Goal: Complete application form: Complete application form

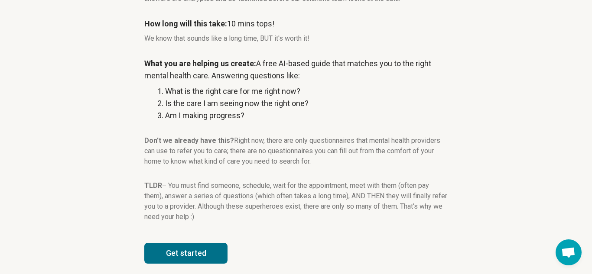
scroll to position [146, 0]
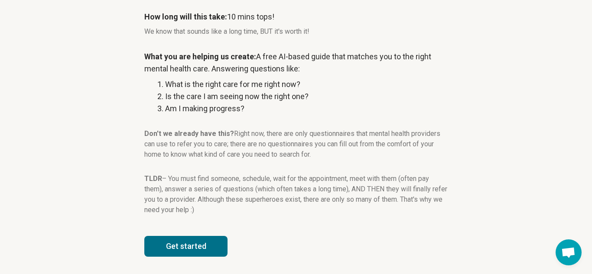
click at [215, 252] on button "Get started" at bounding box center [185, 246] width 83 height 21
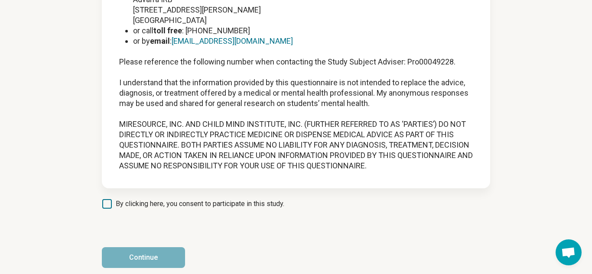
scroll to position [100, 0]
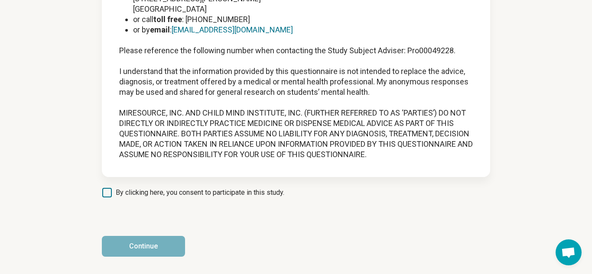
click at [107, 196] on icon at bounding box center [107, 193] width 10 height 10
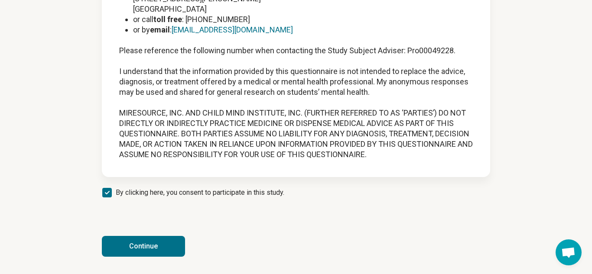
click at [140, 244] on button "Continue" at bounding box center [143, 246] width 83 height 21
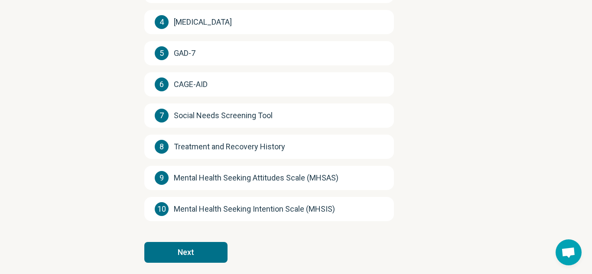
scroll to position [216, 0]
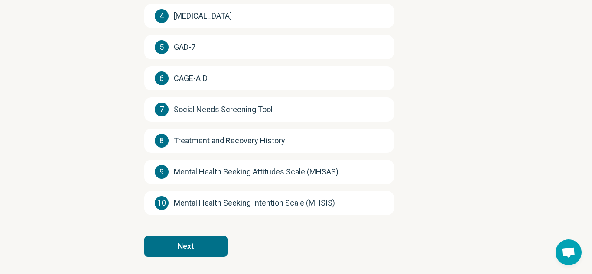
click at [217, 251] on button "Next" at bounding box center [185, 246] width 83 height 21
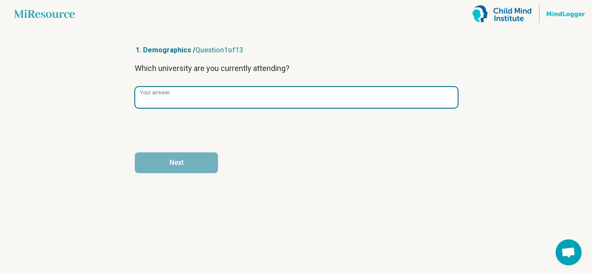
click at [387, 101] on input "Your answer" at bounding box center [296, 97] width 322 height 21
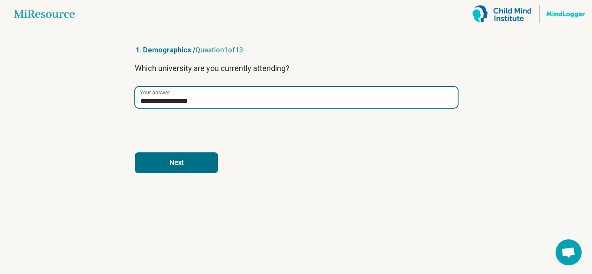
type input "**********"
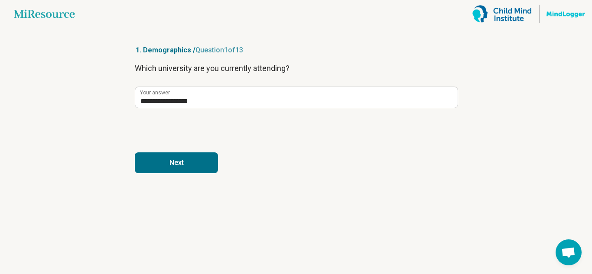
click at [192, 156] on button "Next" at bounding box center [176, 163] width 83 height 21
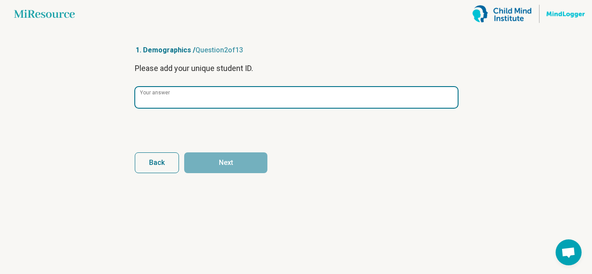
click at [229, 104] on input "Your answer" at bounding box center [296, 97] width 322 height 21
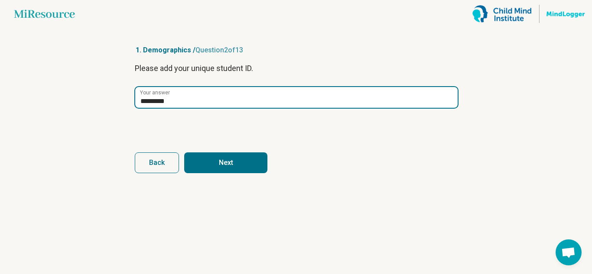
type input "*********"
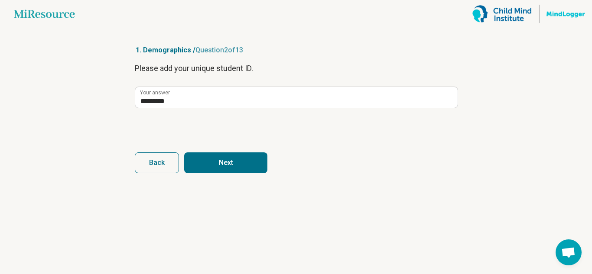
click at [214, 162] on button "Next" at bounding box center [225, 163] width 83 height 21
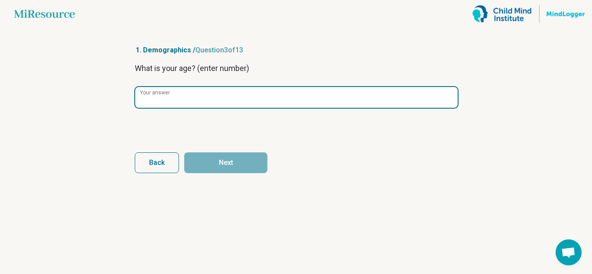
click at [284, 99] on input "Your answer" at bounding box center [296, 97] width 322 height 21
type input "**"
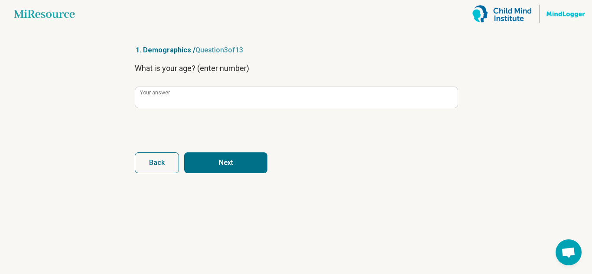
click at [246, 170] on button "Next" at bounding box center [225, 163] width 83 height 21
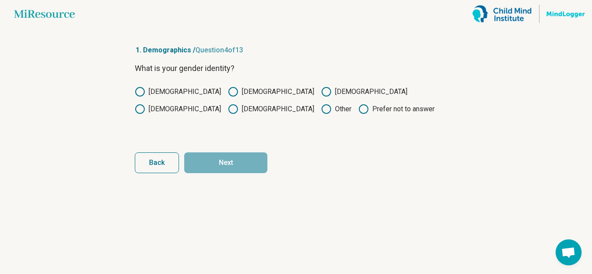
click at [150, 92] on label "[DEMOGRAPHIC_DATA]" at bounding box center [178, 92] width 86 height 10
click at [245, 163] on button "Next" at bounding box center [225, 163] width 83 height 21
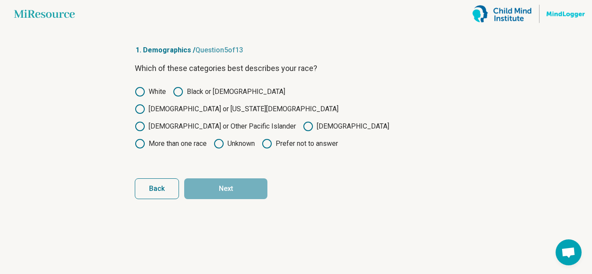
click at [148, 91] on label "White" at bounding box center [150, 92] width 31 height 10
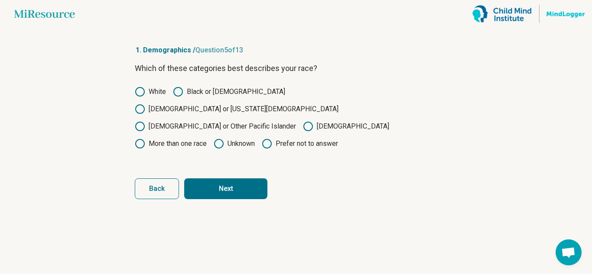
click at [236, 179] on button "Next" at bounding box center [225, 189] width 83 height 21
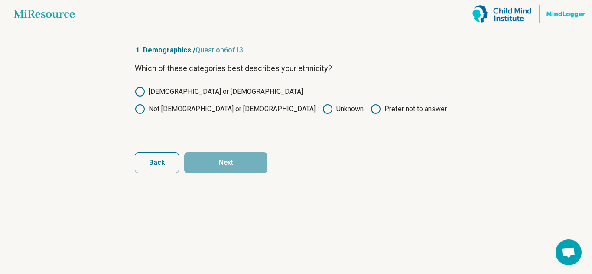
click at [145, 104] on icon at bounding box center [140, 109] width 10 height 10
click at [249, 163] on button "Next" at bounding box center [225, 163] width 83 height 21
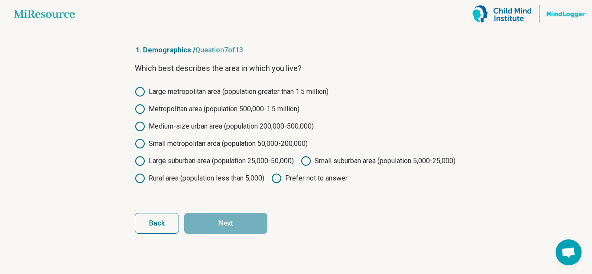
click at [185, 109] on label "Metropolitan area (population 500,000-1.5 million)" at bounding box center [217, 109] width 165 height 10
click at [235, 234] on button "Next" at bounding box center [225, 223] width 83 height 21
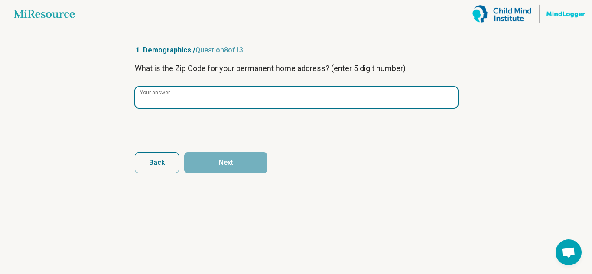
click at [202, 103] on input "Your answer" at bounding box center [296, 97] width 322 height 21
type input "*****"
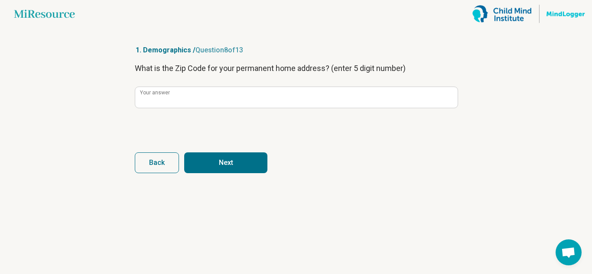
click at [224, 166] on button "Next" at bounding box center [225, 163] width 83 height 21
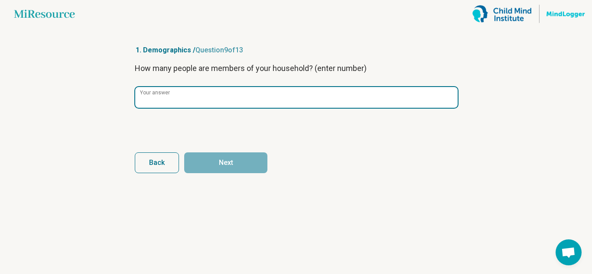
click at [233, 98] on input "Your answer" at bounding box center [296, 97] width 322 height 21
type input "*"
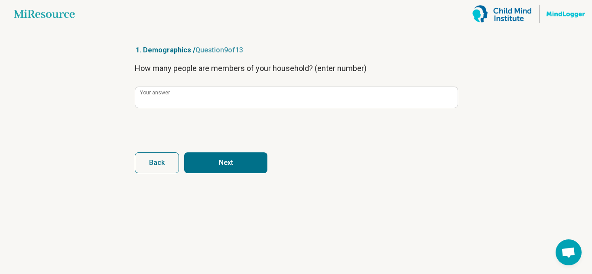
click at [237, 159] on button "Next" at bounding box center [225, 163] width 83 height 21
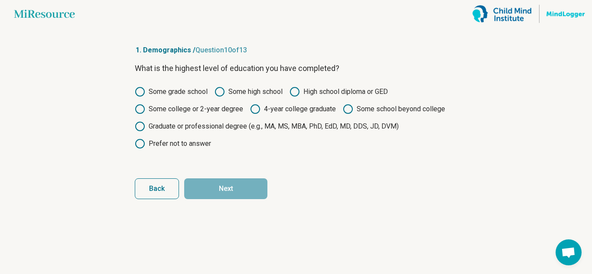
click at [299, 91] on circle at bounding box center [294, 92] width 9 height 9
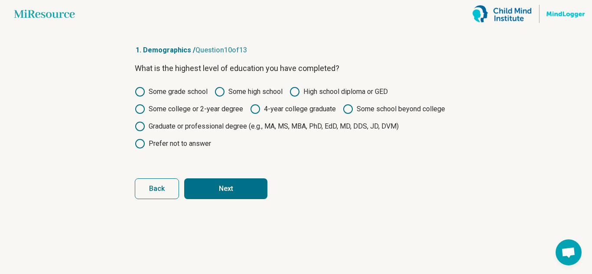
click at [231, 193] on button "Next" at bounding box center [225, 189] width 83 height 21
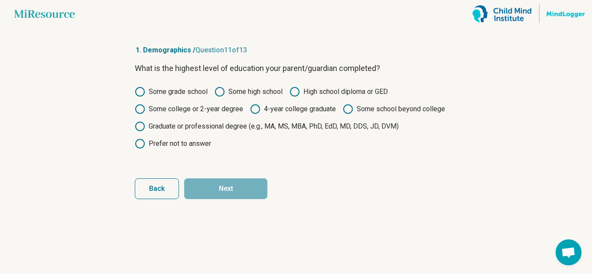
click at [296, 94] on icon at bounding box center [294, 92] width 10 height 10
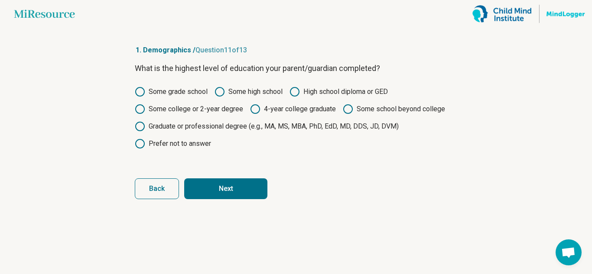
click at [255, 189] on button "Next" at bounding box center [225, 189] width 83 height 21
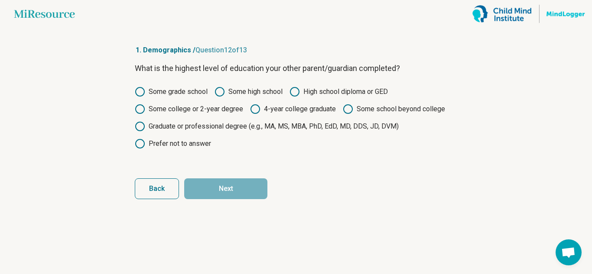
click at [293, 91] on icon at bounding box center [294, 92] width 10 height 10
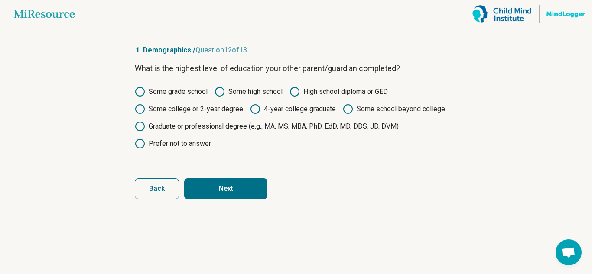
click at [248, 184] on button "Next" at bounding box center [225, 189] width 83 height 21
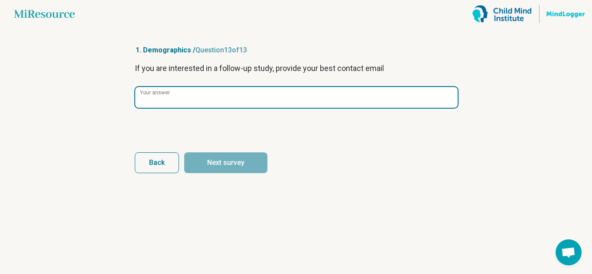
click at [221, 106] on input "Your answer" at bounding box center [296, 97] width 322 height 21
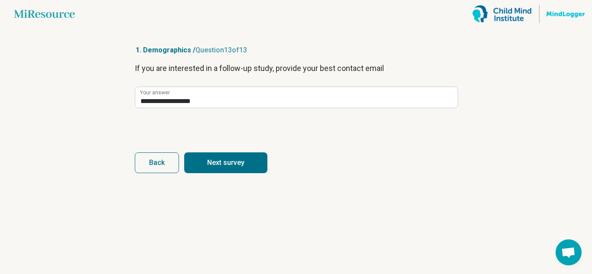
click at [239, 159] on button "Next survey" at bounding box center [225, 163] width 83 height 21
type input "**********"
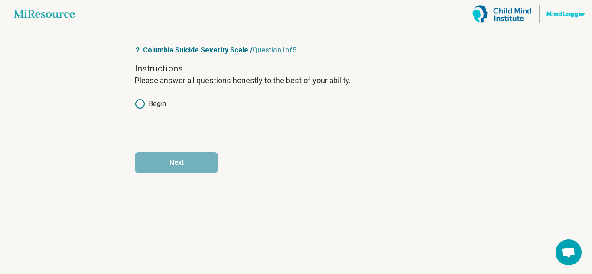
click at [139, 103] on icon at bounding box center [140, 104] width 10 height 10
click at [181, 154] on button "Next" at bounding box center [176, 163] width 83 height 21
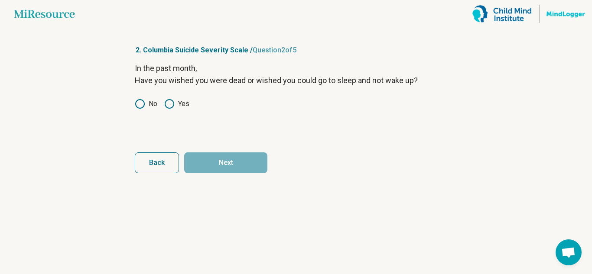
click at [171, 104] on icon at bounding box center [169, 104] width 10 height 10
click at [210, 161] on button "Next" at bounding box center [225, 163] width 83 height 21
click at [171, 106] on icon at bounding box center [169, 104] width 10 height 10
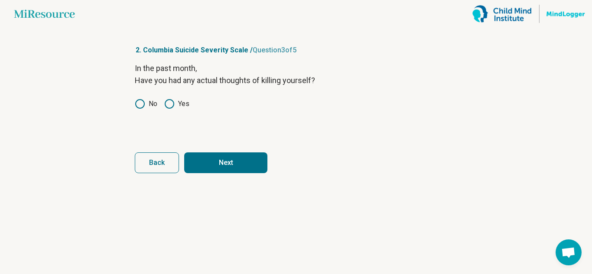
click at [212, 162] on button "Next" at bounding box center [225, 163] width 83 height 21
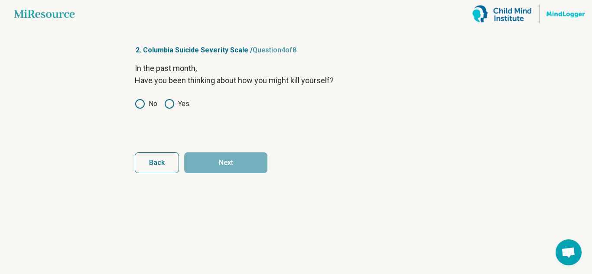
click at [169, 107] on icon at bounding box center [169, 104] width 10 height 10
click at [218, 165] on button "Next" at bounding box center [225, 163] width 83 height 21
click at [169, 108] on circle at bounding box center [169, 104] width 9 height 9
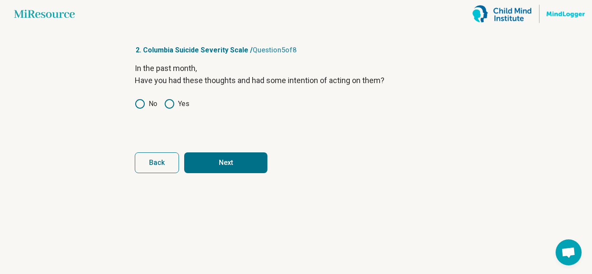
click at [232, 166] on button "Next" at bounding box center [225, 163] width 83 height 21
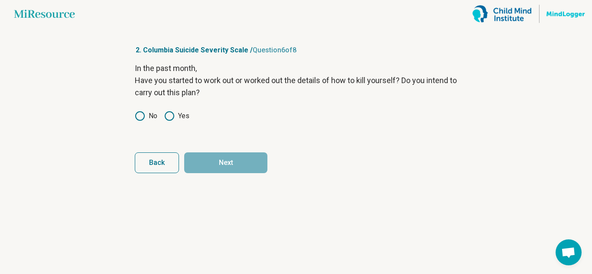
click at [137, 114] on icon at bounding box center [140, 116] width 10 height 10
click at [209, 163] on button "Next" at bounding box center [225, 163] width 83 height 21
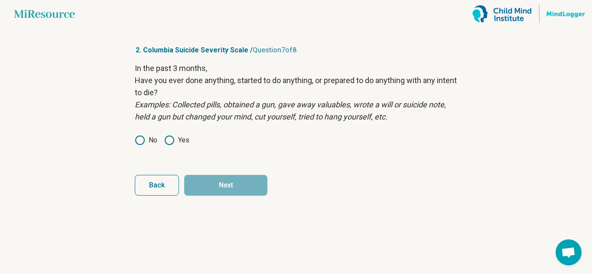
click at [173, 139] on circle at bounding box center [169, 140] width 9 height 9
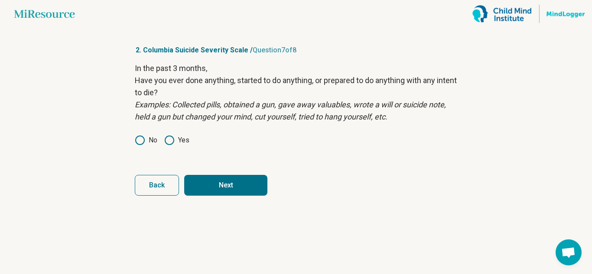
click at [223, 184] on button "Next" at bounding box center [225, 185] width 83 height 21
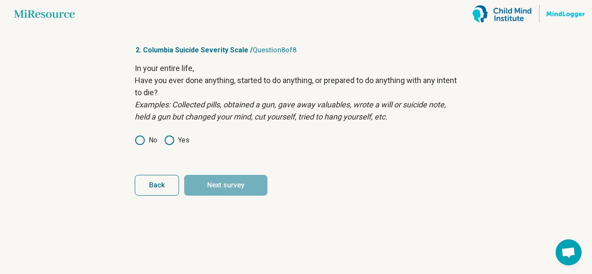
click at [172, 142] on icon at bounding box center [169, 140] width 10 height 10
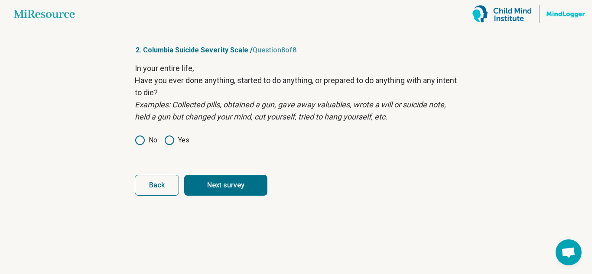
click at [246, 186] on button "Next survey" at bounding box center [225, 185] width 83 height 21
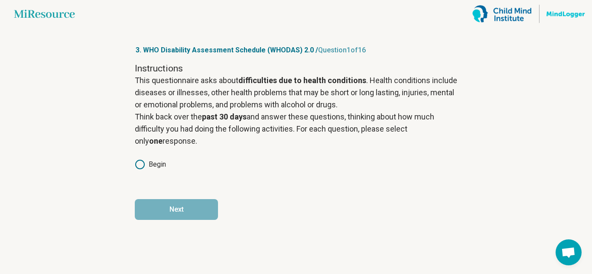
click at [135, 159] on icon at bounding box center [140, 164] width 10 height 10
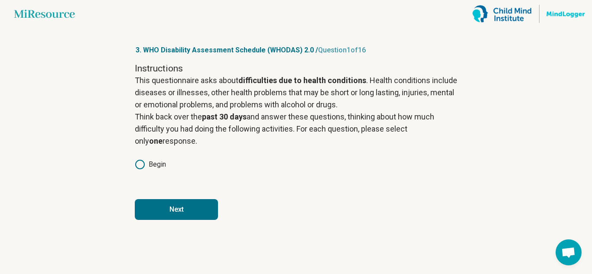
click at [190, 212] on button "Next" at bounding box center [176, 209] width 83 height 21
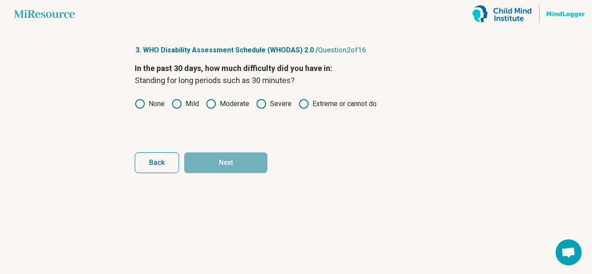
click at [137, 100] on circle at bounding box center [140, 104] width 9 height 9
click at [183, 100] on label "Mild" at bounding box center [185, 104] width 27 height 10
click at [231, 162] on button "Next" at bounding box center [225, 163] width 83 height 21
click at [178, 104] on icon at bounding box center [177, 104] width 10 height 10
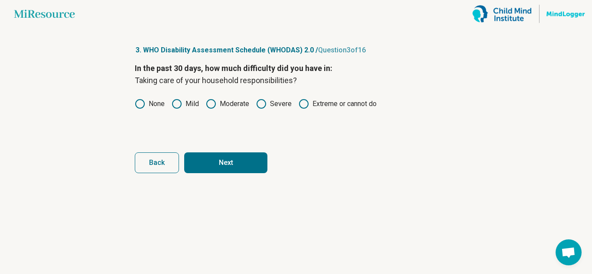
click at [231, 167] on button "Next" at bounding box center [225, 163] width 83 height 21
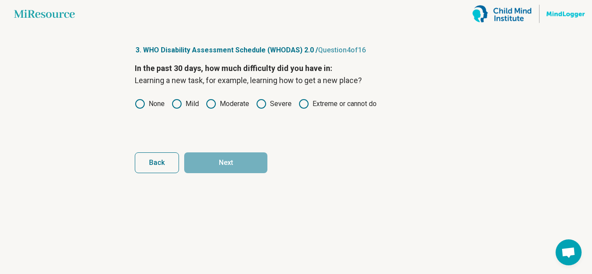
click at [211, 101] on icon at bounding box center [211, 104] width 10 height 10
click at [226, 164] on button "Next" at bounding box center [225, 163] width 83 height 21
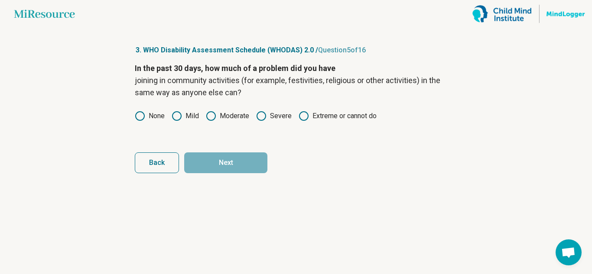
click at [178, 115] on icon at bounding box center [177, 116] width 10 height 10
click at [244, 169] on button "Next" at bounding box center [225, 163] width 83 height 21
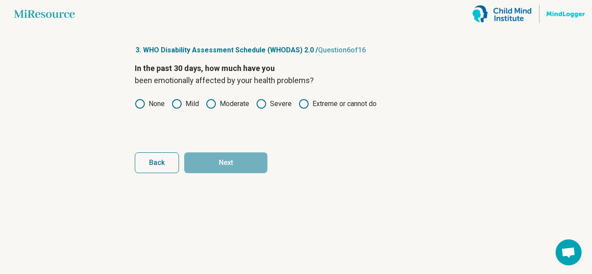
click at [142, 103] on icon at bounding box center [140, 104] width 10 height 10
click at [240, 163] on button "Next" at bounding box center [225, 163] width 83 height 21
click at [260, 104] on icon at bounding box center [261, 104] width 10 height 10
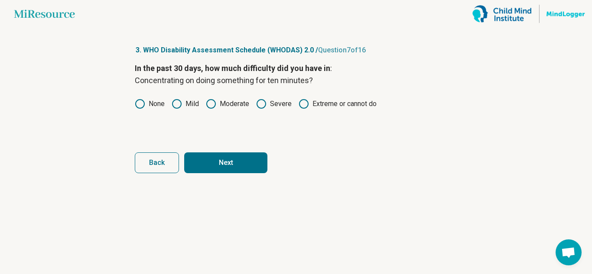
click at [226, 156] on button "Next" at bounding box center [225, 163] width 83 height 21
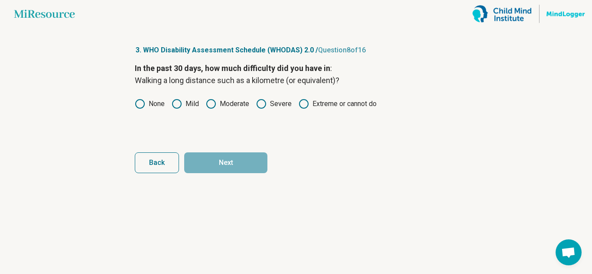
click at [174, 101] on icon at bounding box center [177, 104] width 10 height 10
click at [205, 155] on button "Next" at bounding box center [225, 163] width 83 height 21
click at [221, 103] on label "Moderate" at bounding box center [227, 104] width 43 height 10
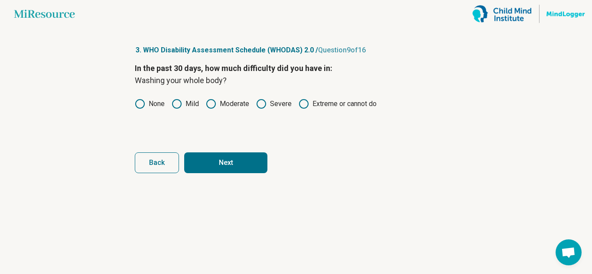
click at [266, 104] on circle at bounding box center [261, 104] width 9 height 9
click at [244, 162] on button "Next" at bounding box center [225, 163] width 83 height 21
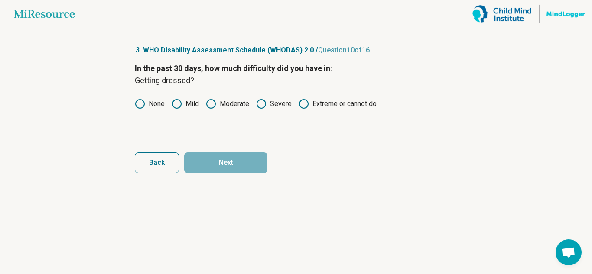
click at [143, 101] on circle at bounding box center [140, 104] width 9 height 9
click at [206, 161] on button "Next" at bounding box center [225, 163] width 83 height 21
click at [260, 102] on icon at bounding box center [261, 104] width 10 height 10
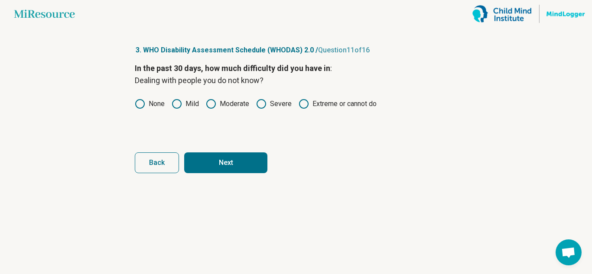
click at [240, 157] on button "Next" at bounding box center [225, 163] width 83 height 21
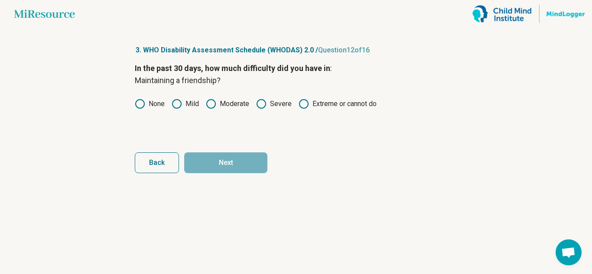
click at [209, 103] on icon at bounding box center [211, 104] width 10 height 10
click at [221, 163] on button "Next" at bounding box center [225, 163] width 83 height 21
click at [262, 105] on icon at bounding box center [261, 104] width 10 height 10
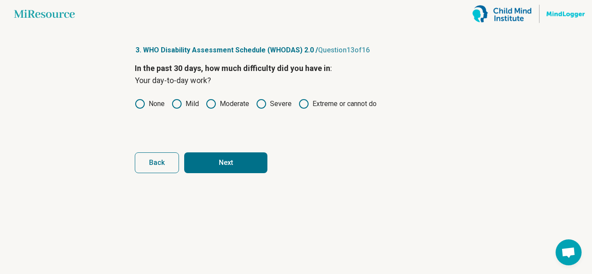
click at [237, 157] on button "Next" at bounding box center [225, 163] width 83 height 21
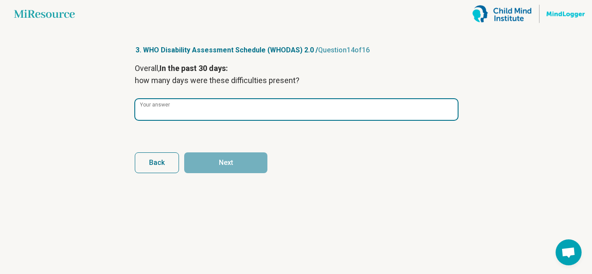
click at [210, 117] on input "Your answer" at bounding box center [296, 109] width 322 height 21
type input "**"
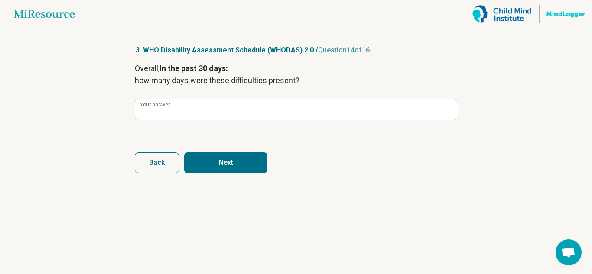
click at [228, 159] on button "Next" at bounding box center [225, 163] width 83 height 21
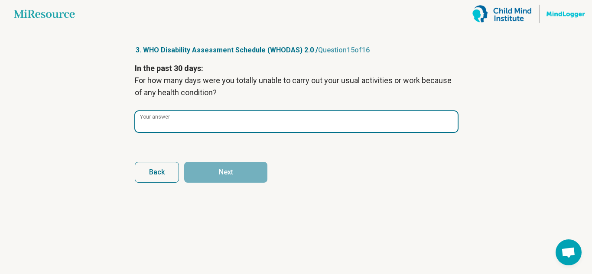
click at [230, 130] on input "Your answer" at bounding box center [296, 121] width 322 height 21
type input "*"
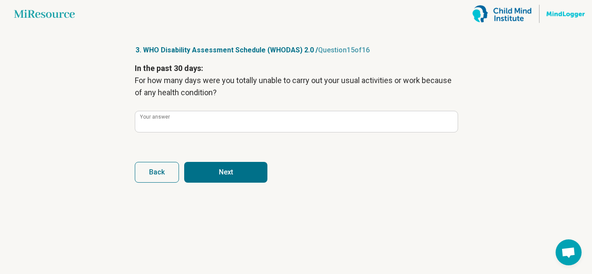
click at [238, 171] on button "Next" at bounding box center [225, 172] width 83 height 21
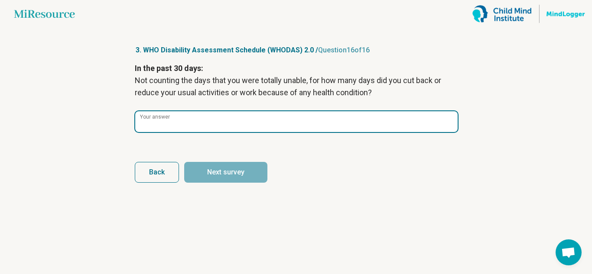
click at [214, 123] on input "Your answer" at bounding box center [296, 121] width 322 height 21
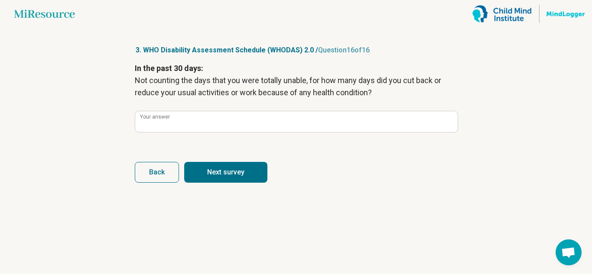
click at [227, 178] on button "Next survey" at bounding box center [225, 172] width 83 height 21
type input "*"
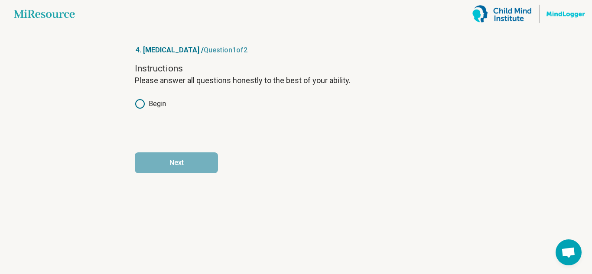
click at [143, 105] on icon at bounding box center [140, 104] width 10 height 10
click at [190, 169] on button "Next" at bounding box center [176, 163] width 83 height 21
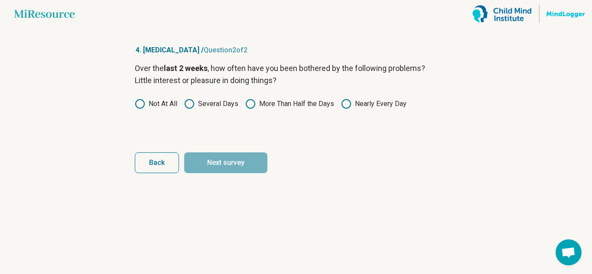
click at [189, 104] on icon at bounding box center [189, 104] width 10 height 10
click at [210, 162] on button "Next survey" at bounding box center [225, 163] width 83 height 21
click at [251, 103] on icon at bounding box center [250, 104] width 10 height 10
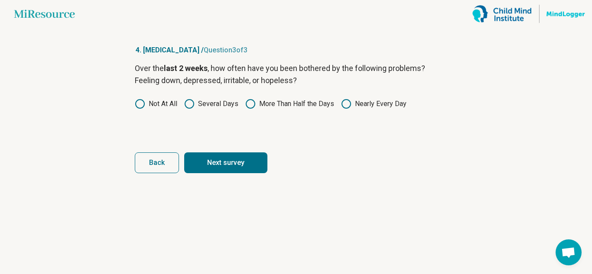
click at [240, 174] on article "4. [MEDICAL_DATA] / Question 3 of 3 Over the last 2 weeks , how often have you …" at bounding box center [296, 151] width 350 height 247
click at [238, 169] on button "Next survey" at bounding box center [225, 163] width 83 height 21
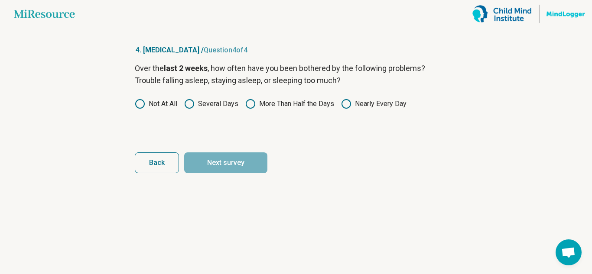
click at [188, 104] on icon at bounding box center [189, 104] width 10 height 10
click at [221, 159] on button "Next survey" at bounding box center [225, 163] width 83 height 21
click at [193, 105] on icon at bounding box center [189, 104] width 10 height 10
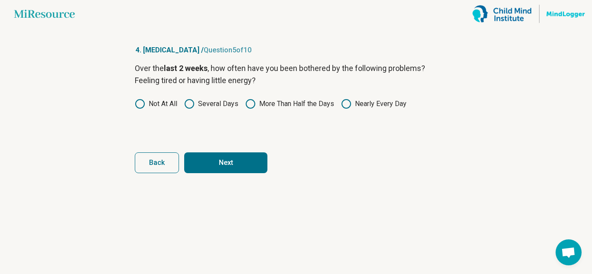
click at [219, 164] on button "Next" at bounding box center [225, 163] width 83 height 21
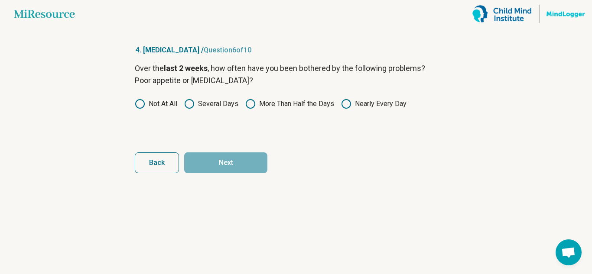
click at [247, 100] on circle at bounding box center [250, 104] width 9 height 9
click at [246, 171] on button "Next" at bounding box center [225, 163] width 83 height 21
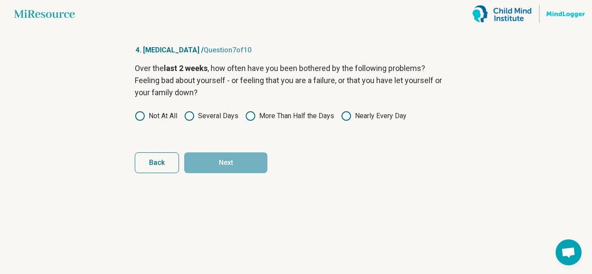
click at [192, 114] on icon at bounding box center [189, 116] width 10 height 10
click at [215, 154] on button "Next" at bounding box center [225, 163] width 83 height 21
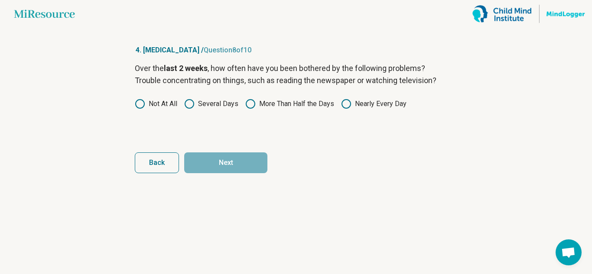
click at [192, 104] on icon at bounding box center [189, 104] width 10 height 10
click at [220, 164] on button "Next" at bounding box center [225, 163] width 83 height 21
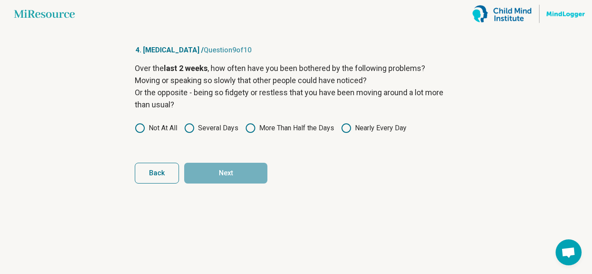
click at [136, 129] on icon at bounding box center [140, 128] width 10 height 10
click at [235, 173] on button "Next" at bounding box center [225, 173] width 83 height 21
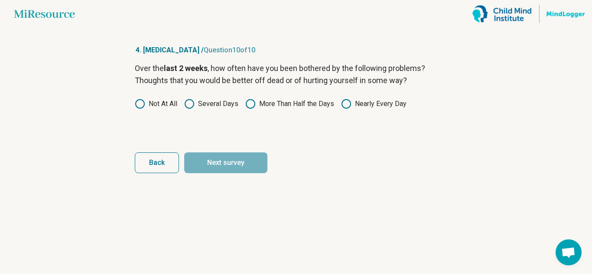
click at [191, 104] on icon at bounding box center [189, 104] width 10 height 10
click at [218, 164] on button "Next survey" at bounding box center [225, 163] width 83 height 21
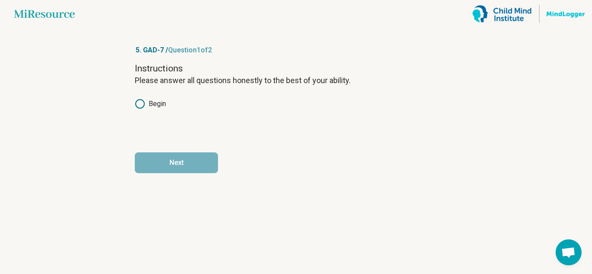
click at [144, 107] on icon at bounding box center [140, 104] width 10 height 10
click at [191, 160] on button "Next" at bounding box center [176, 163] width 83 height 21
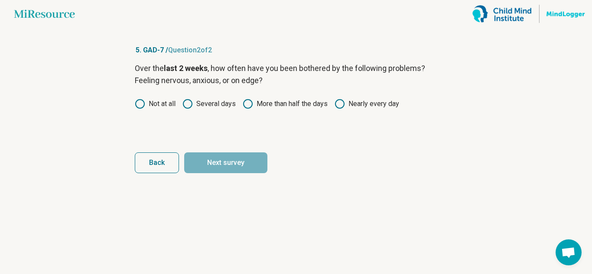
click at [339, 103] on icon at bounding box center [340, 104] width 10 height 10
click at [250, 153] on button "Next survey" at bounding box center [225, 163] width 83 height 21
click at [141, 105] on icon at bounding box center [140, 104] width 10 height 10
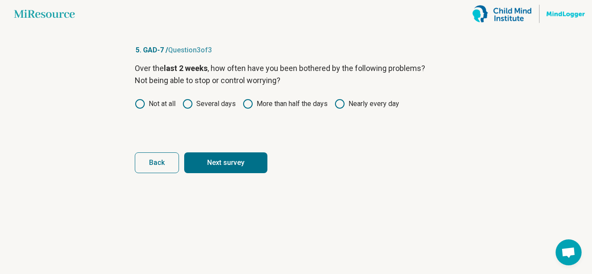
click at [238, 169] on button "Next survey" at bounding box center [225, 163] width 83 height 21
click at [192, 103] on icon at bounding box center [187, 104] width 10 height 10
click at [215, 158] on button "Next survey" at bounding box center [225, 163] width 83 height 21
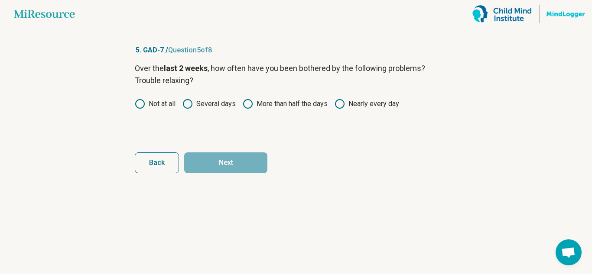
click at [141, 104] on icon at bounding box center [140, 104] width 10 height 10
click at [223, 166] on button "Next" at bounding box center [225, 163] width 83 height 21
click at [188, 104] on icon at bounding box center [187, 104] width 10 height 10
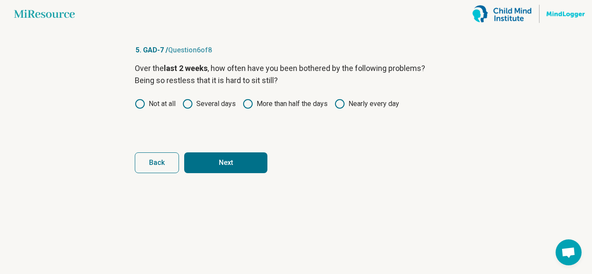
click at [213, 159] on button "Next" at bounding box center [225, 163] width 83 height 21
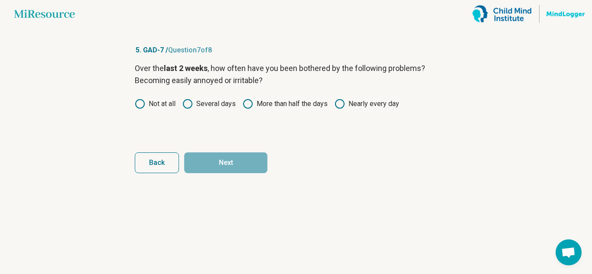
click at [249, 106] on icon at bounding box center [248, 104] width 10 height 10
click at [240, 169] on button "Next" at bounding box center [225, 163] width 83 height 21
click at [136, 101] on circle at bounding box center [140, 104] width 9 height 9
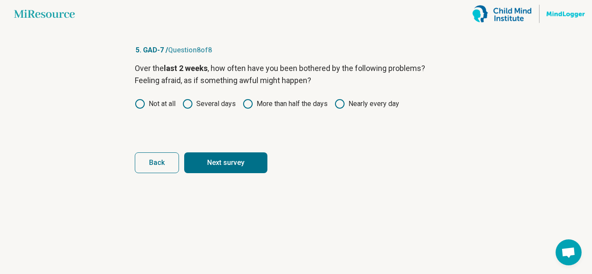
click at [211, 165] on button "Next survey" at bounding box center [225, 163] width 83 height 21
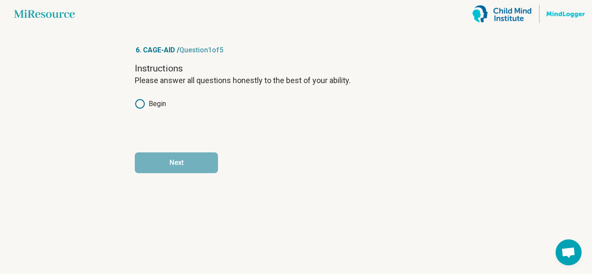
click at [136, 104] on circle at bounding box center [140, 104] width 9 height 9
click at [164, 155] on button "Next" at bounding box center [176, 163] width 83 height 21
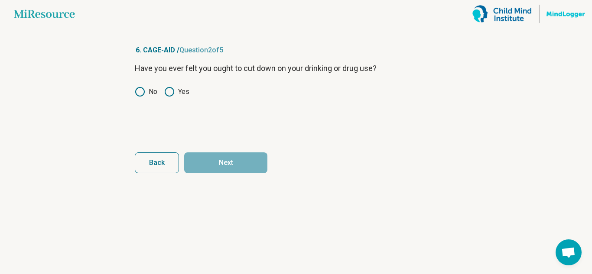
click at [140, 92] on icon at bounding box center [140, 92] width 10 height 10
click at [208, 156] on button "Next" at bounding box center [225, 163] width 83 height 21
click at [140, 93] on icon at bounding box center [140, 92] width 10 height 10
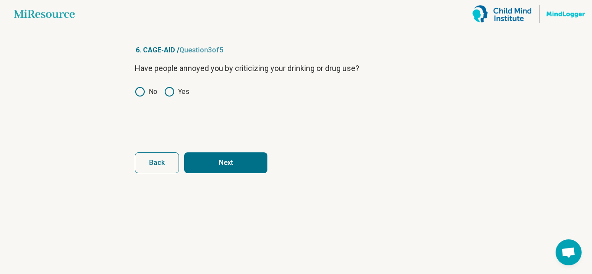
click at [217, 162] on button "Next" at bounding box center [225, 163] width 83 height 21
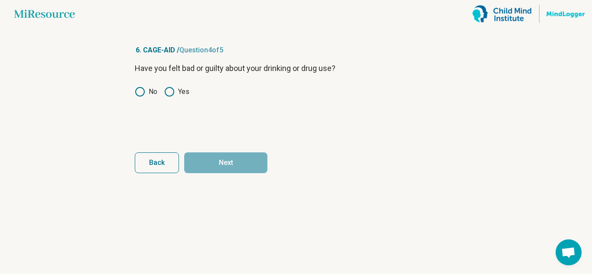
click at [143, 94] on circle at bounding box center [140, 92] width 9 height 9
click at [202, 158] on button "Next" at bounding box center [225, 163] width 83 height 21
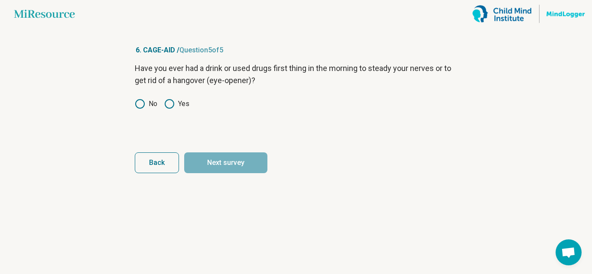
click at [137, 100] on icon at bounding box center [140, 104] width 10 height 10
click at [211, 163] on button "Next survey" at bounding box center [225, 163] width 83 height 21
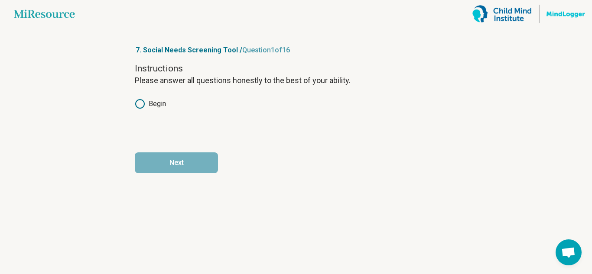
click at [137, 107] on icon at bounding box center [140, 104] width 10 height 10
click at [171, 166] on button "Next" at bounding box center [176, 163] width 83 height 21
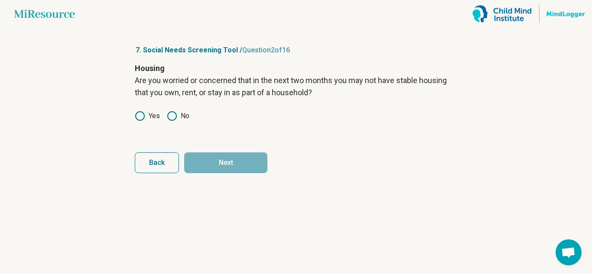
click at [169, 117] on icon at bounding box center [172, 116] width 10 height 10
click at [231, 167] on button "Next" at bounding box center [225, 163] width 83 height 21
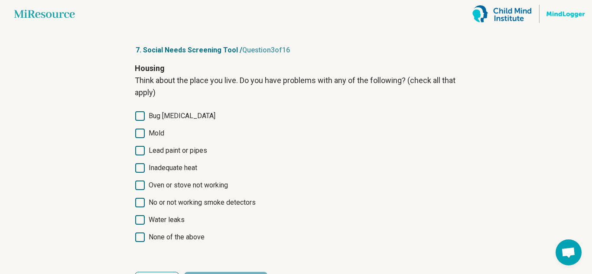
click at [138, 240] on icon at bounding box center [140, 238] width 10 height 10
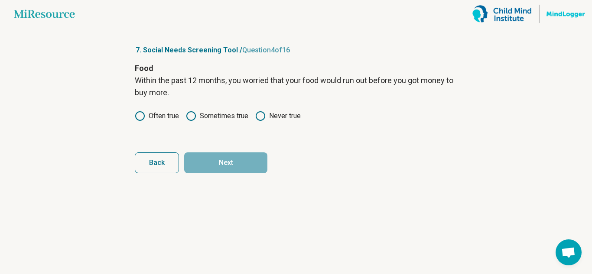
click at [191, 114] on icon at bounding box center [191, 116] width 10 height 10
click at [210, 175] on article "7. Social Needs Screening Tool / Question 4 of 16 Food Within the past 12 month…" at bounding box center [296, 151] width 350 height 247
click at [206, 160] on button "Next" at bounding box center [225, 163] width 83 height 21
click at [139, 115] on icon at bounding box center [140, 116] width 10 height 10
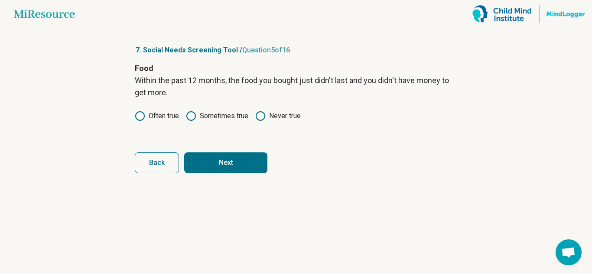
click at [270, 114] on label "Never true" at bounding box center [277, 116] width 45 height 10
click at [236, 156] on button "Next" at bounding box center [225, 163] width 83 height 21
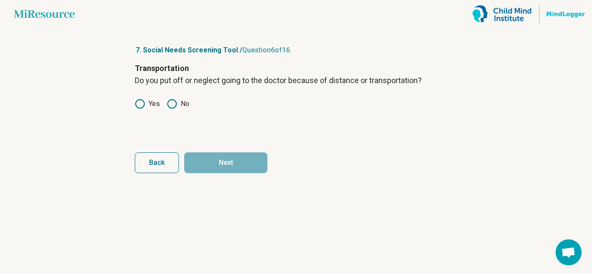
click at [137, 104] on icon at bounding box center [140, 104] width 10 height 10
click at [201, 164] on button "Next" at bounding box center [225, 163] width 83 height 21
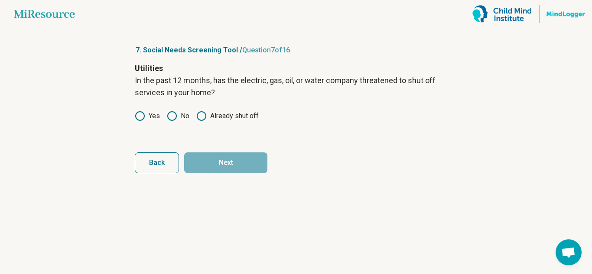
click at [171, 116] on icon at bounding box center [172, 116] width 10 height 10
click at [228, 170] on button "Next" at bounding box center [225, 163] width 83 height 21
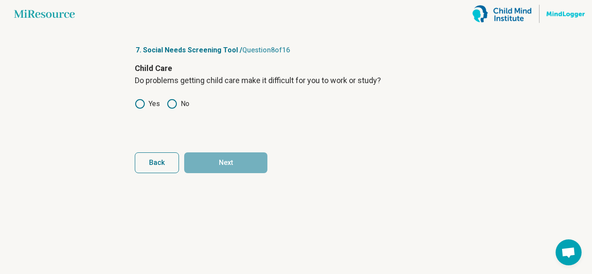
click at [171, 109] on icon at bounding box center [172, 104] width 10 height 10
click at [209, 171] on button "Next" at bounding box center [225, 163] width 83 height 21
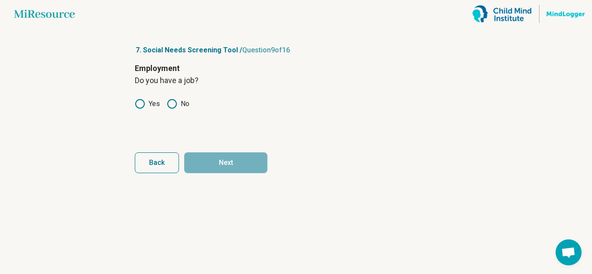
click at [142, 103] on icon at bounding box center [140, 104] width 10 height 10
click at [225, 174] on article "7. Social Needs Screening Tool / Question 9 of 16 Employment Do you have a job?…" at bounding box center [296, 151] width 350 height 247
click at [220, 167] on button "Next" at bounding box center [225, 163] width 83 height 21
click at [144, 108] on icon at bounding box center [140, 104] width 10 height 10
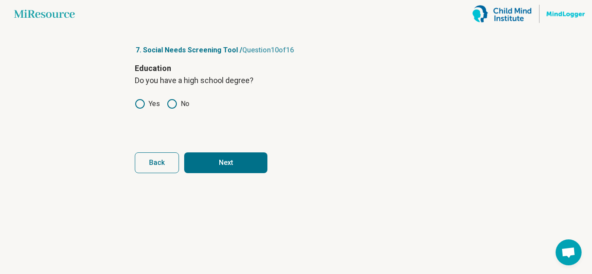
click at [228, 172] on button "Next" at bounding box center [225, 163] width 83 height 21
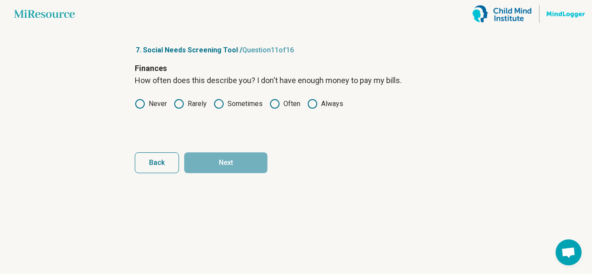
click at [140, 102] on icon at bounding box center [140, 104] width 10 height 10
click at [227, 169] on button "Next" at bounding box center [225, 163] width 83 height 21
click at [138, 103] on icon at bounding box center [140, 104] width 10 height 10
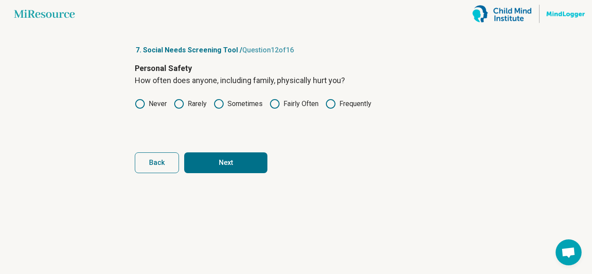
click at [236, 169] on button "Next" at bounding box center [225, 163] width 83 height 21
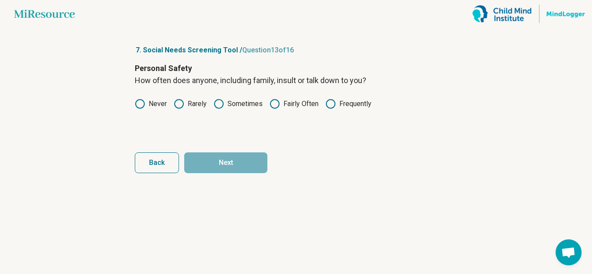
click at [178, 105] on icon at bounding box center [179, 104] width 10 height 10
click at [226, 167] on button "Next" at bounding box center [225, 163] width 83 height 21
click at [142, 104] on icon at bounding box center [140, 104] width 10 height 10
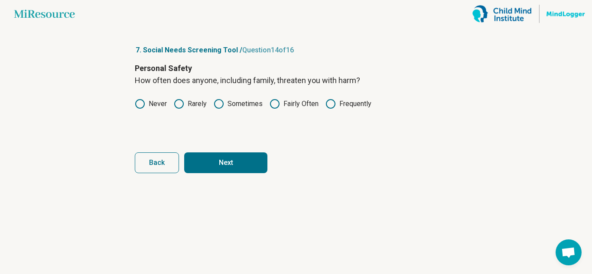
click at [214, 158] on button "Next" at bounding box center [225, 163] width 83 height 21
click at [141, 106] on icon at bounding box center [140, 104] width 10 height 10
click at [218, 163] on button "Next" at bounding box center [225, 163] width 83 height 21
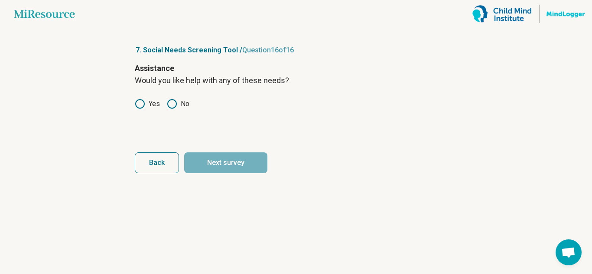
click at [168, 107] on circle at bounding box center [172, 104] width 9 height 9
click at [199, 157] on button "Next survey" at bounding box center [225, 163] width 83 height 21
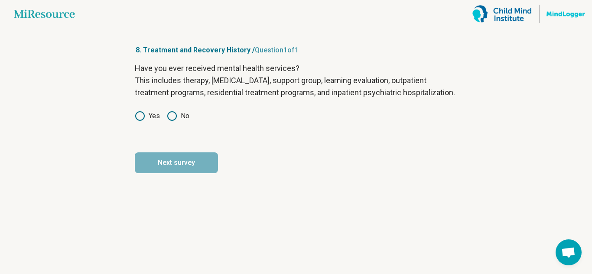
click at [141, 121] on icon at bounding box center [140, 116] width 10 height 10
click at [189, 173] on button "Next survey" at bounding box center [176, 163] width 83 height 21
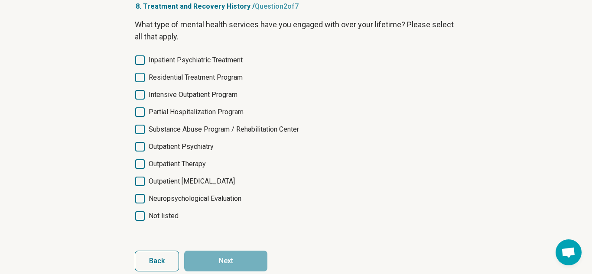
scroll to position [43, 0]
click at [139, 113] on icon at bounding box center [140, 113] width 10 height 10
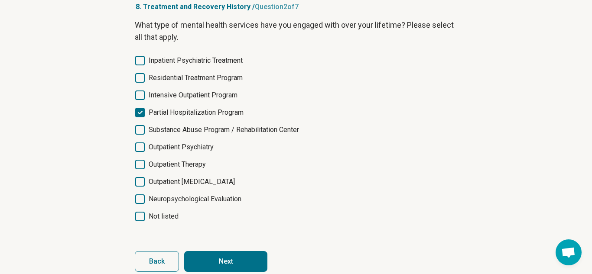
scroll to position [4, 0]
click at [143, 216] on icon at bounding box center [140, 217] width 10 height 10
click at [230, 264] on button "Next" at bounding box center [225, 261] width 83 height 21
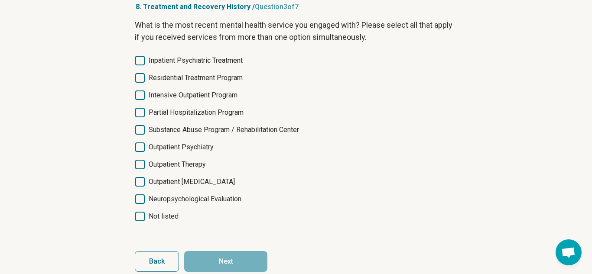
click at [136, 217] on icon at bounding box center [140, 217] width 10 height 10
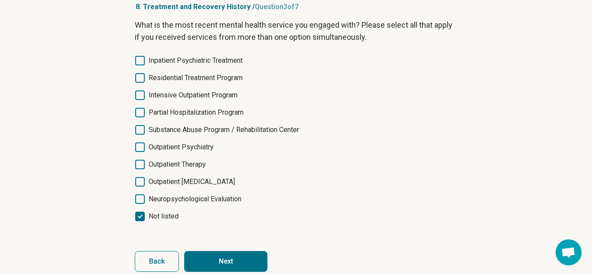
click at [204, 262] on button "Next" at bounding box center [225, 261] width 83 height 21
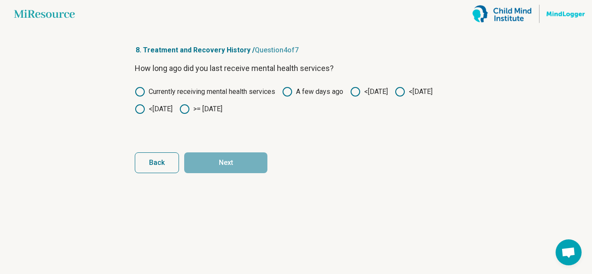
scroll to position [0, 0]
click at [395, 97] on icon at bounding box center [400, 92] width 10 height 10
click at [216, 166] on button "Next" at bounding box center [225, 163] width 83 height 21
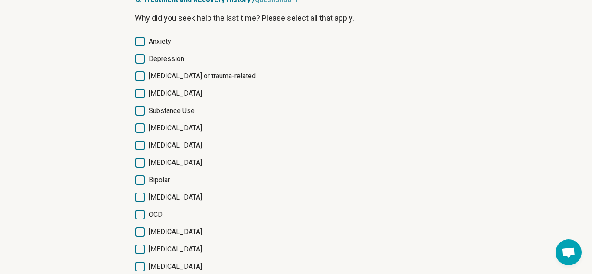
scroll to position [52, 0]
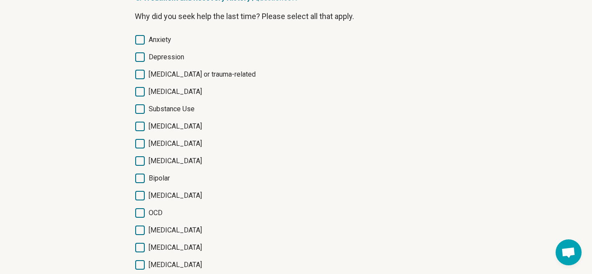
click at [141, 39] on icon at bounding box center [140, 40] width 10 height 10
click at [141, 55] on icon at bounding box center [140, 57] width 10 height 10
click at [143, 78] on icon at bounding box center [140, 75] width 10 height 10
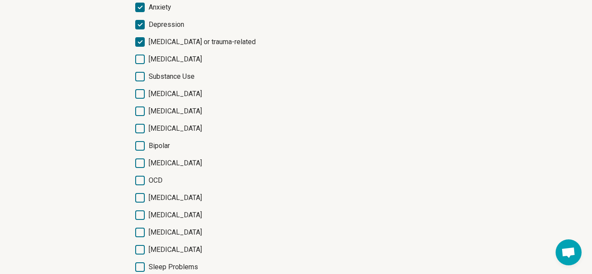
scroll to position [85, 0]
click at [143, 110] on icon at bounding box center [140, 111] width 10 height 10
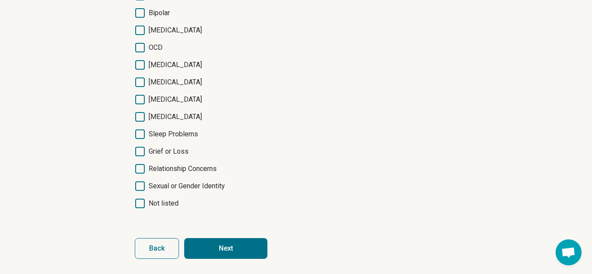
scroll to position [220, 0]
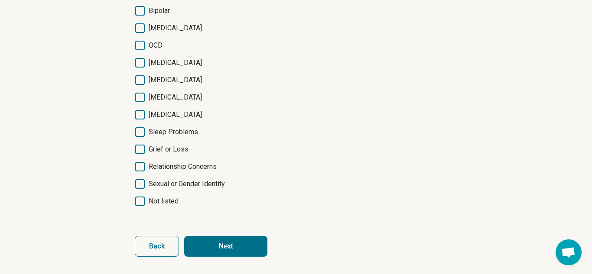
click at [136, 128] on icon at bounding box center [140, 132] width 10 height 10
click at [141, 150] on icon at bounding box center [140, 150] width 10 height 10
click at [142, 167] on icon at bounding box center [140, 167] width 10 height 10
click at [234, 254] on button "Next" at bounding box center [225, 246] width 83 height 21
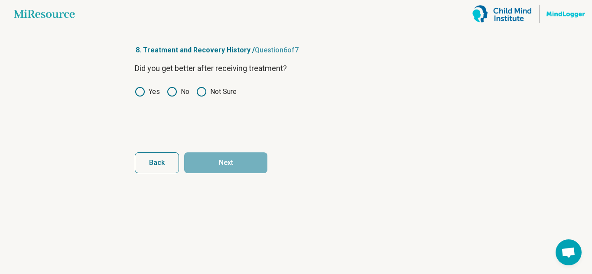
scroll to position [0, 0]
click at [199, 93] on icon at bounding box center [201, 92] width 10 height 10
click at [205, 168] on button "Next" at bounding box center [225, 163] width 83 height 21
click at [136, 91] on circle at bounding box center [140, 92] width 9 height 9
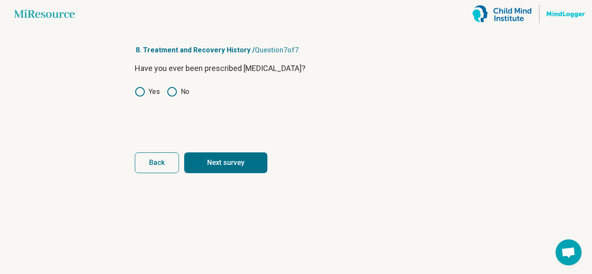
click at [223, 172] on button "Next survey" at bounding box center [225, 163] width 83 height 21
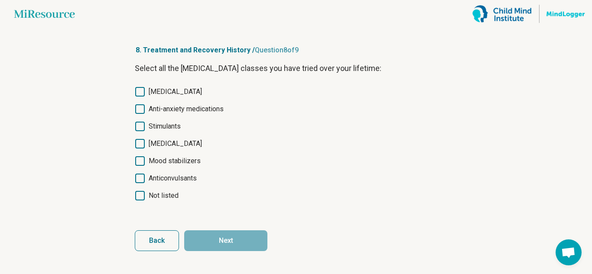
click at [146, 110] on label "Anti-anxiety medications" at bounding box center [296, 109] width 322 height 10
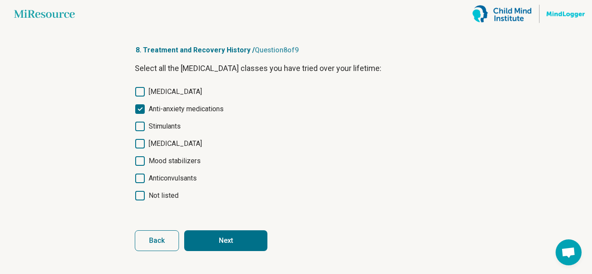
scroll to position [4, 0]
click at [140, 95] on icon at bounding box center [140, 92] width 10 height 10
click at [208, 238] on button "Next" at bounding box center [225, 241] width 83 height 21
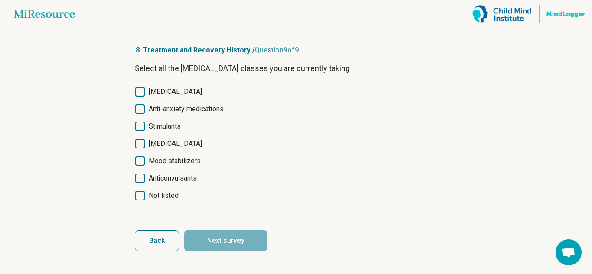
click at [141, 108] on icon at bounding box center [140, 109] width 10 height 10
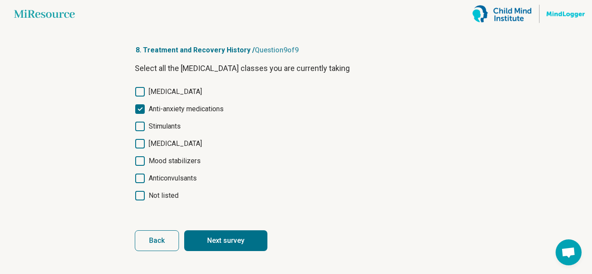
click at [230, 250] on button "Next survey" at bounding box center [225, 241] width 83 height 21
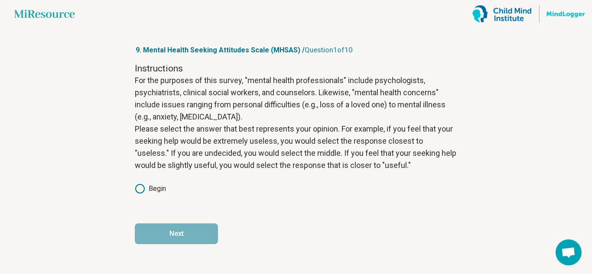
click at [141, 192] on icon at bounding box center [140, 189] width 10 height 10
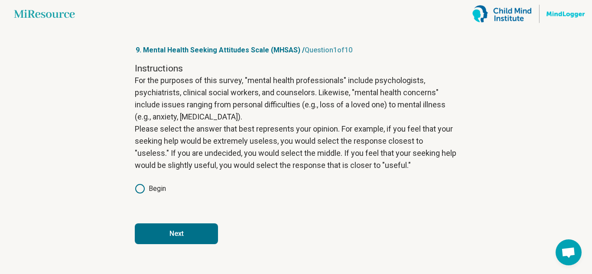
click at [182, 239] on button "Next" at bounding box center [176, 234] width 83 height 21
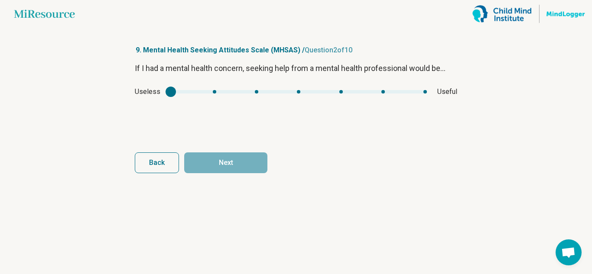
type input "*"
click at [255, 91] on div "mhsas1" at bounding box center [299, 91] width 256 height 3
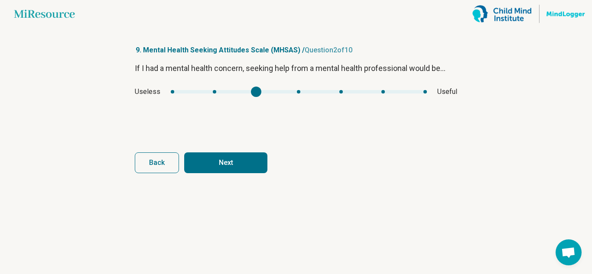
click at [247, 169] on button "Next" at bounding box center [225, 163] width 83 height 21
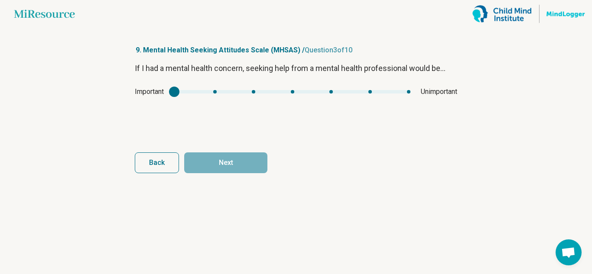
click at [138, 160] on button "Back" at bounding box center [157, 163] width 44 height 21
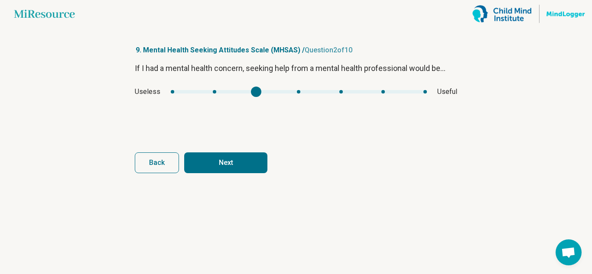
click at [341, 92] on div "mhsas1" at bounding box center [299, 91] width 256 height 3
click at [214, 93] on div "mhsas1" at bounding box center [299, 91] width 256 height 3
click at [255, 91] on div "mhsas1" at bounding box center [299, 91] width 256 height 3
type input "*"
click at [236, 157] on button "Next" at bounding box center [225, 163] width 83 height 21
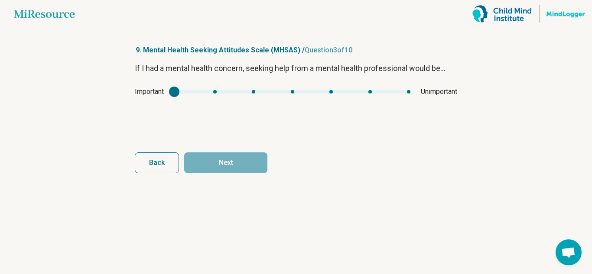
click at [216, 93] on div "mhsas2" at bounding box center [292, 91] width 236 height 3
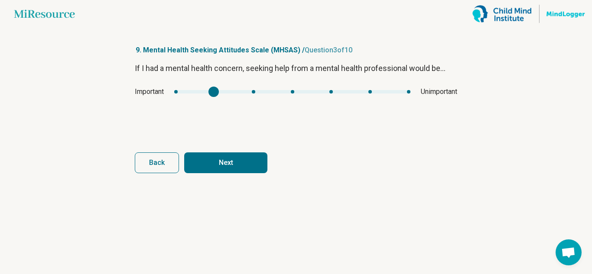
type input "*"
click at [367, 90] on div "mhsas2" at bounding box center [292, 91] width 236 height 3
click at [250, 163] on button "Next" at bounding box center [225, 163] width 83 height 21
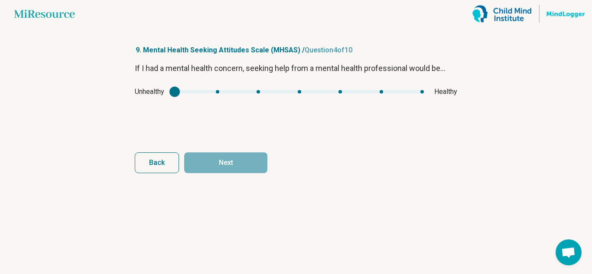
click at [378, 96] on div "Unhealthy Healthy" at bounding box center [296, 92] width 322 height 10
click at [218, 94] on div "Unhealthy Healthy" at bounding box center [296, 92] width 322 height 10
type input "*"
click at [215, 93] on div "mhsas3" at bounding box center [299, 91] width 249 height 3
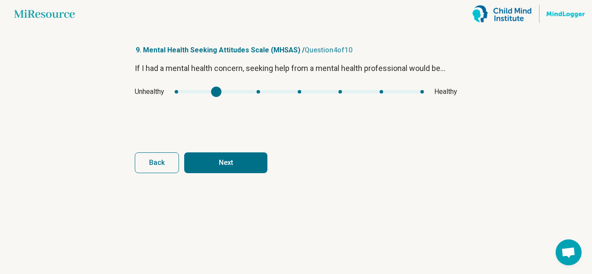
click at [228, 163] on button "Next" at bounding box center [225, 163] width 83 height 21
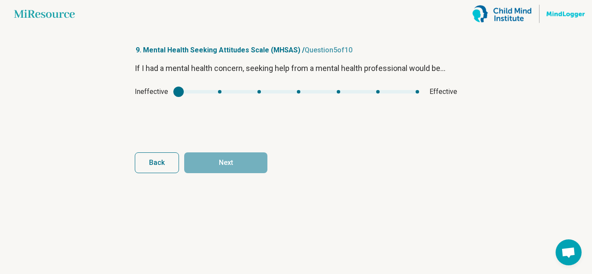
type input "*"
click at [258, 90] on div "mhsas4" at bounding box center [299, 91] width 240 height 3
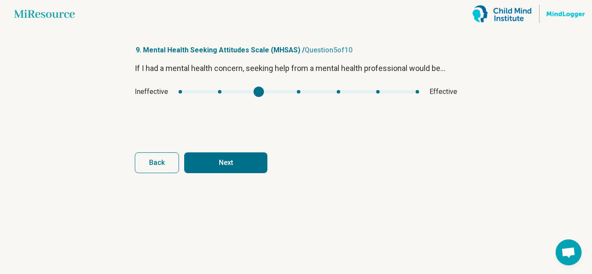
click at [231, 163] on button "Next" at bounding box center [225, 163] width 83 height 21
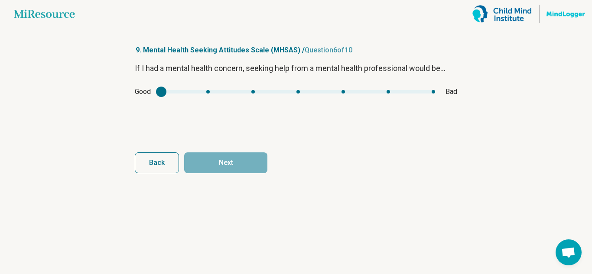
type input "*"
click at [343, 93] on div "mhsas5" at bounding box center [298, 91] width 274 height 3
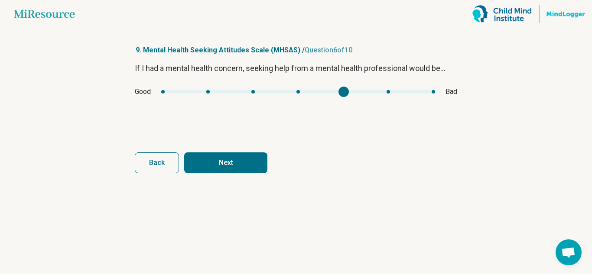
click at [235, 162] on button "Next" at bounding box center [225, 163] width 83 height 21
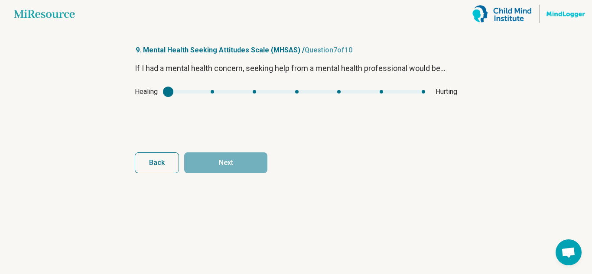
type input "*"
click at [299, 91] on div "mhsas6" at bounding box center [296, 91] width 257 height 3
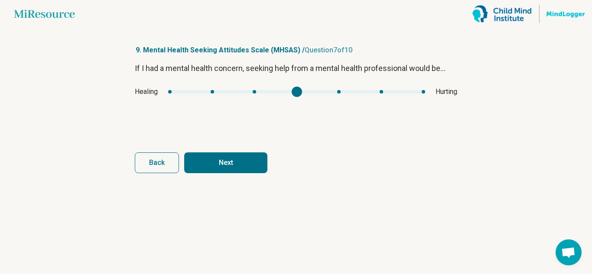
click at [243, 161] on button "Next" at bounding box center [225, 163] width 83 height 21
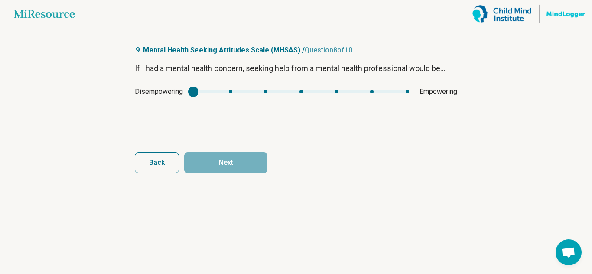
type input "*"
click at [299, 91] on div "mhsas7" at bounding box center [301, 91] width 216 height 3
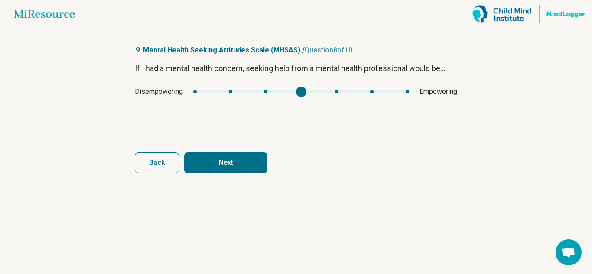
click at [233, 160] on button "Next" at bounding box center [225, 163] width 83 height 21
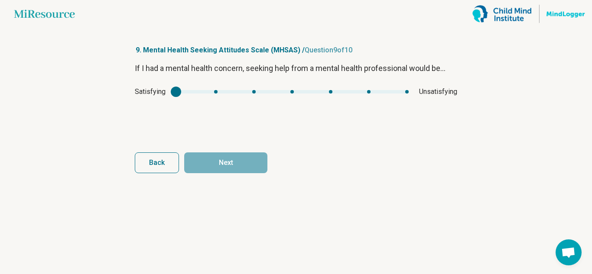
type input "*"
click at [294, 91] on div "mhsas8" at bounding box center [292, 91] width 233 height 3
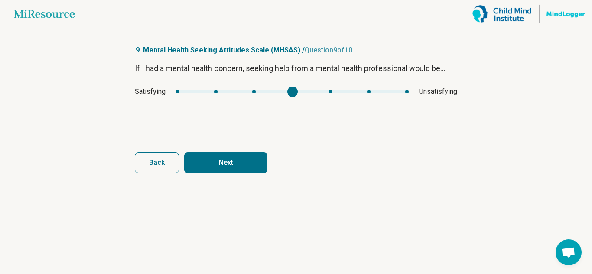
click at [236, 157] on button "Next" at bounding box center [225, 163] width 83 height 21
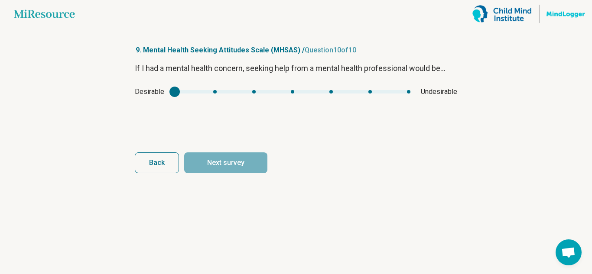
click at [295, 94] on div "Desirable Undesirable" at bounding box center [296, 92] width 322 height 10
click at [332, 91] on div "mhsas9" at bounding box center [293, 91] width 236 height 3
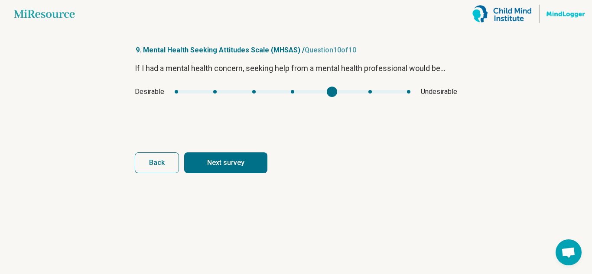
click at [247, 162] on button "Next survey" at bounding box center [225, 163] width 83 height 21
type input "*"
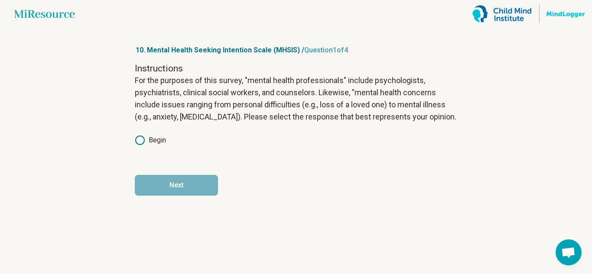
click at [137, 140] on icon at bounding box center [140, 140] width 10 height 10
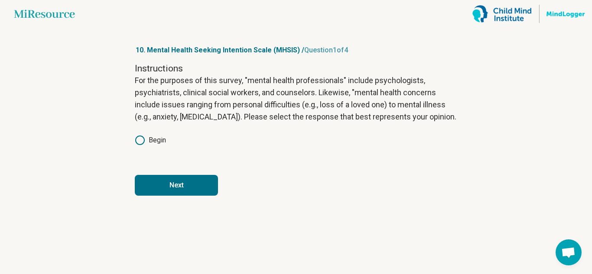
click at [156, 181] on button "Next" at bounding box center [176, 185] width 83 height 21
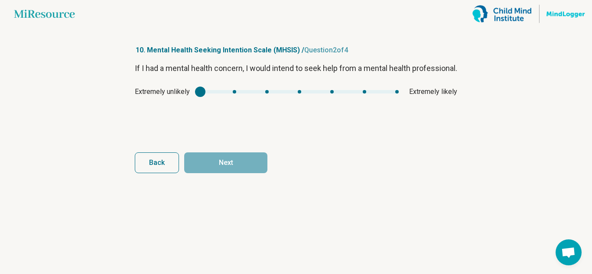
type input "*"
click at [232, 94] on div "mhsis1" at bounding box center [299, 91] width 198 height 3
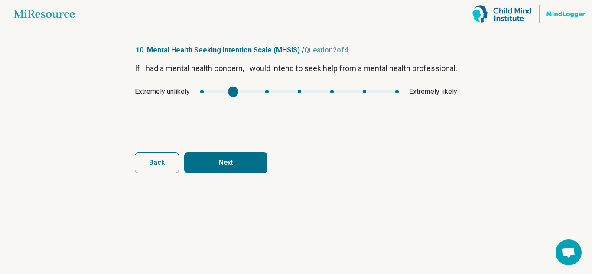
click at [227, 157] on button "Next" at bounding box center [225, 163] width 83 height 21
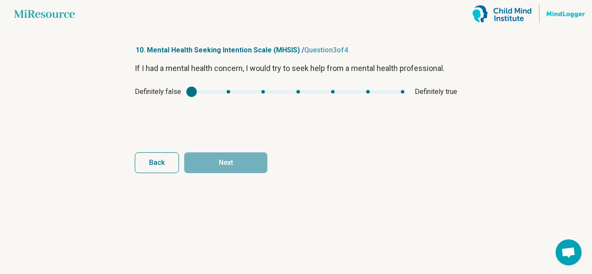
click at [264, 91] on div "mhsis2" at bounding box center [298, 91] width 213 height 3
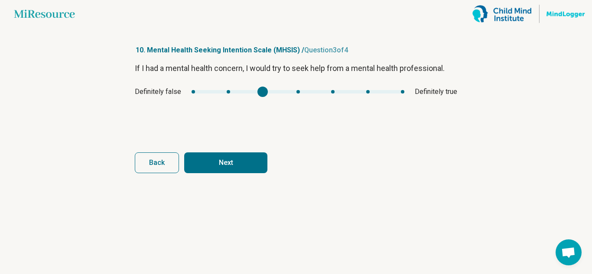
click at [226, 94] on div "Definitely false Definitely true" at bounding box center [296, 92] width 322 height 10
type input "*"
click at [226, 93] on div "mhsis2" at bounding box center [298, 91] width 213 height 3
click at [231, 167] on button "Next" at bounding box center [225, 163] width 83 height 21
click at [231, 91] on div "mhsis3" at bounding box center [301, 91] width 204 height 3
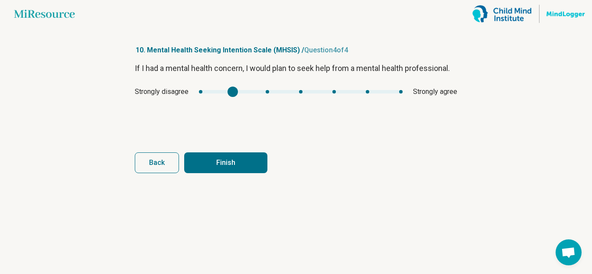
click at [264, 91] on div "mhsis3" at bounding box center [301, 91] width 204 height 3
click at [237, 157] on button "Finish" at bounding box center [225, 163] width 83 height 21
type input "*"
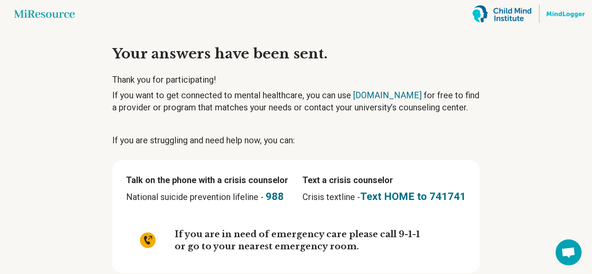
click at [29, 231] on main "Miresource logo Your answers have been sent. Thank you for participating! If yo…" at bounding box center [296, 164] width 592 height 329
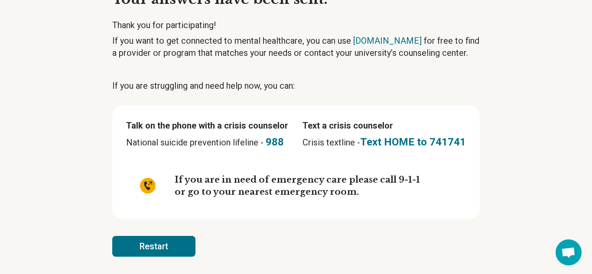
scroll to position [0, 0]
